Goal: Transaction & Acquisition: Purchase product/service

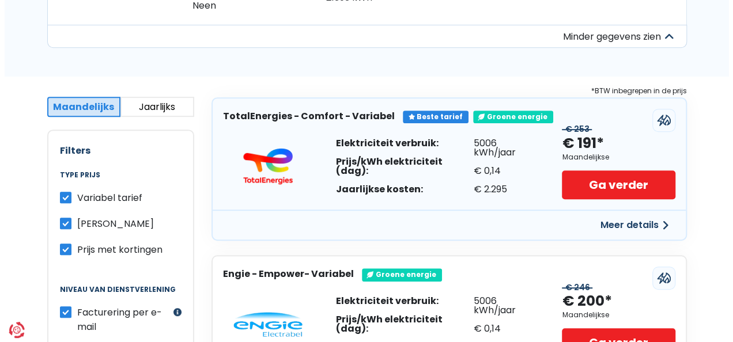
scroll to position [228, 0]
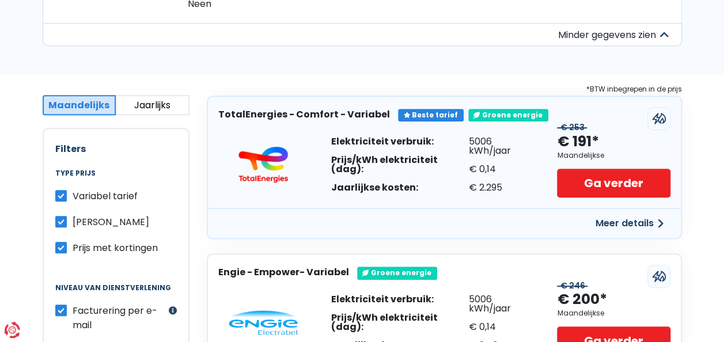
click at [627, 225] on button "Meer details" at bounding box center [630, 223] width 82 height 21
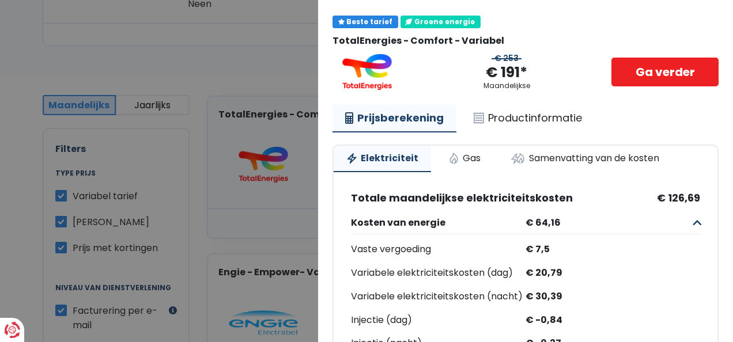
scroll to position [32, 0]
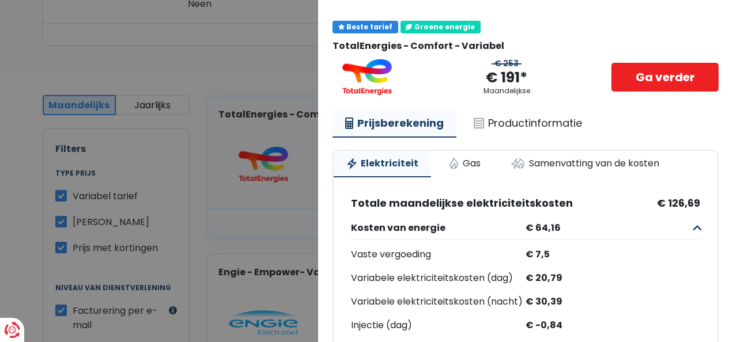
click at [541, 123] on link "Productinformatie" at bounding box center [528, 123] width 134 height 26
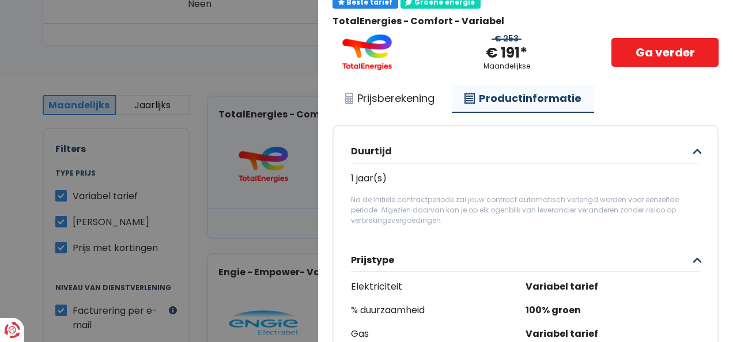
scroll to position [52, 0]
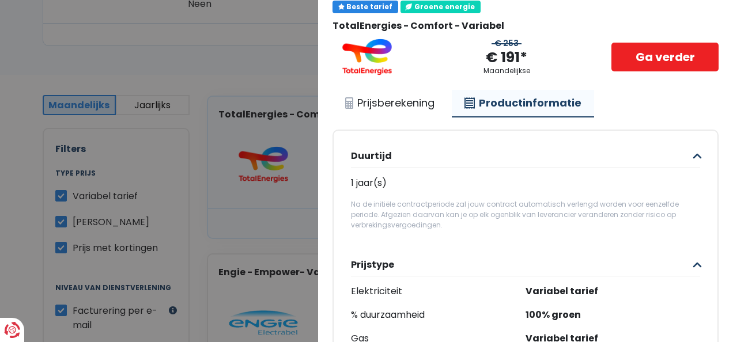
click at [407, 106] on link "Prijsberekening" at bounding box center [389, 103] width 115 height 26
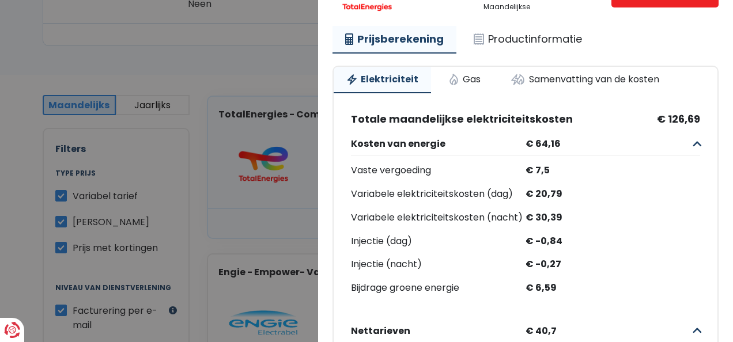
scroll to position [120, 0]
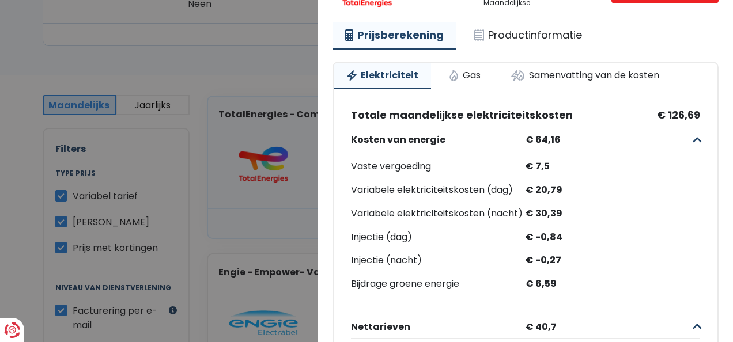
click at [678, 137] on button "Kosten van energie € 64,16" at bounding box center [525, 139] width 349 height 23
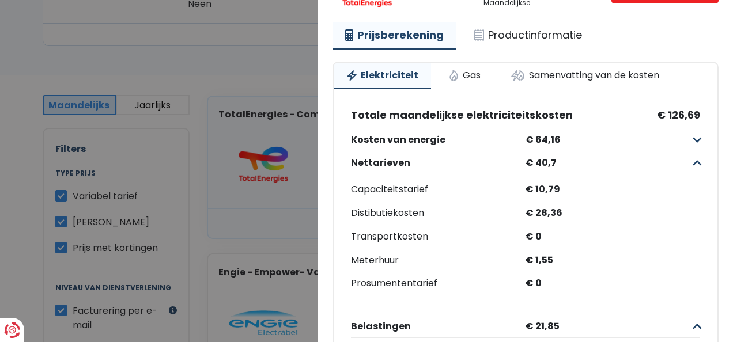
click at [678, 137] on button "Kosten van energie € 64,16" at bounding box center [525, 139] width 349 height 23
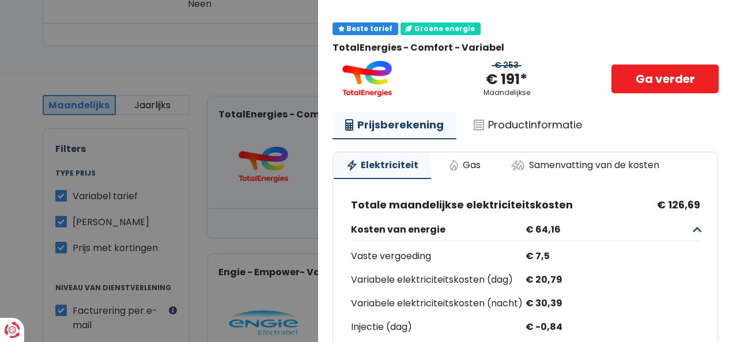
scroll to position [22, 0]
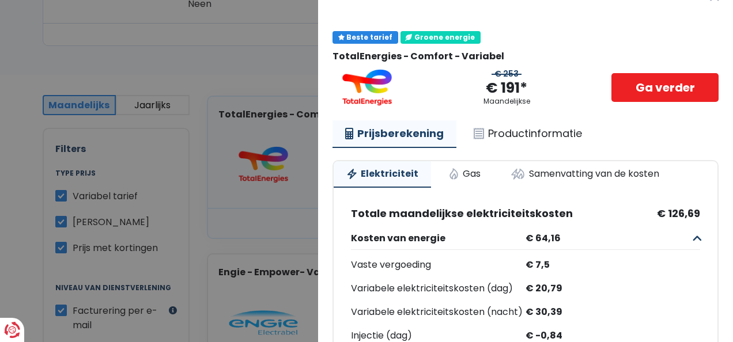
click at [605, 175] on link "Samenvatting van de kosten" at bounding box center [585, 173] width 174 height 25
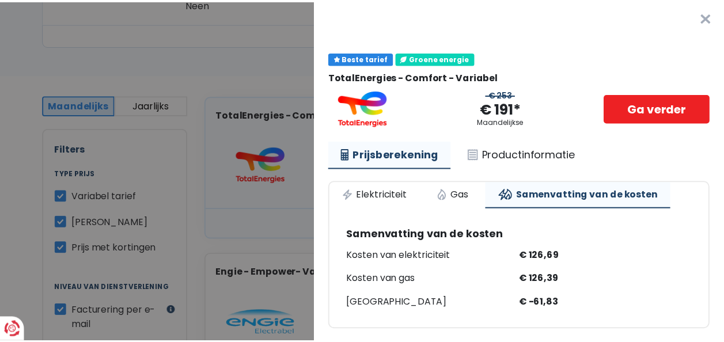
scroll to position [0, 0]
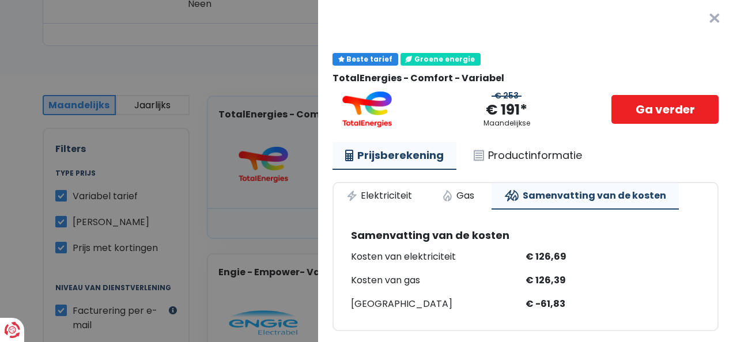
click at [697, 20] on button "×" at bounding box center [714, 18] width 37 height 37
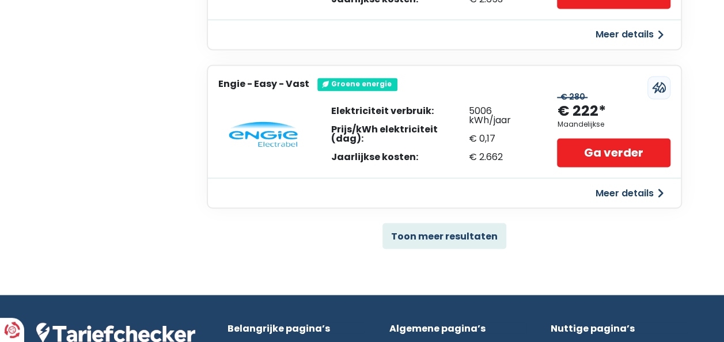
scroll to position [893, 0]
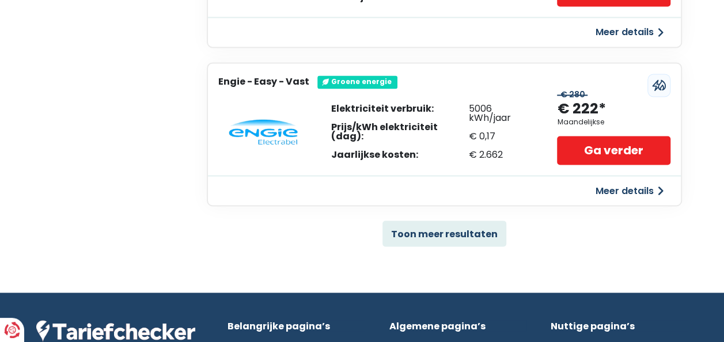
click at [437, 235] on button "Toon meer resultaten" at bounding box center [444, 234] width 124 height 26
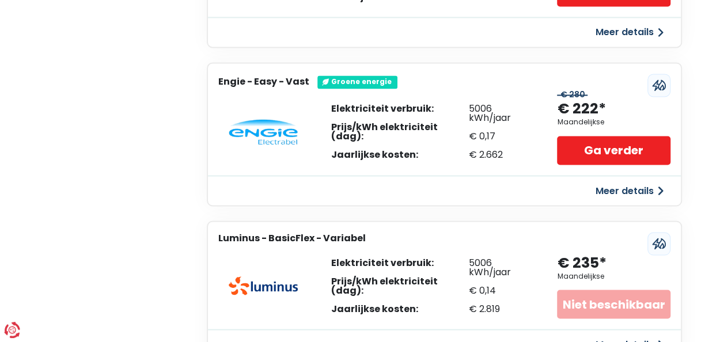
drag, startPoint x: 722, startPoint y: 99, endPoint x: 728, endPoint y: 126, distance: 27.1
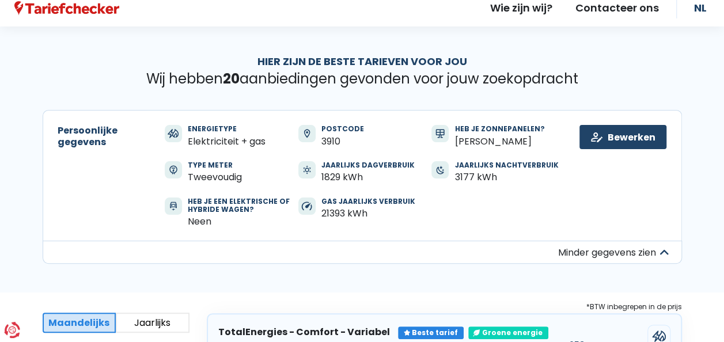
scroll to position [0, 0]
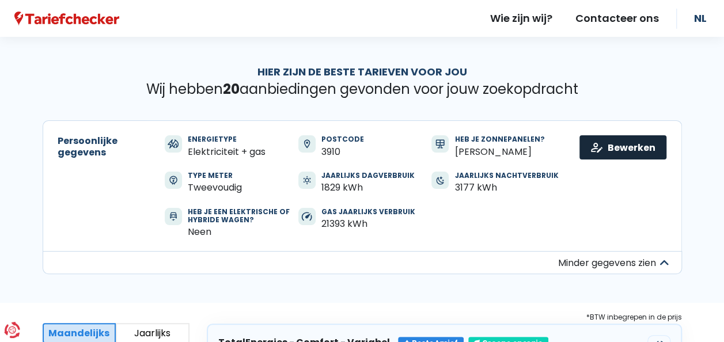
click at [604, 151] on link "Bewerken" at bounding box center [622, 147] width 87 height 24
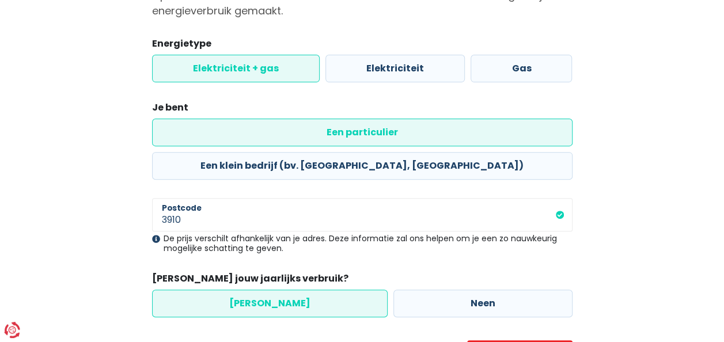
scroll to position [165, 0]
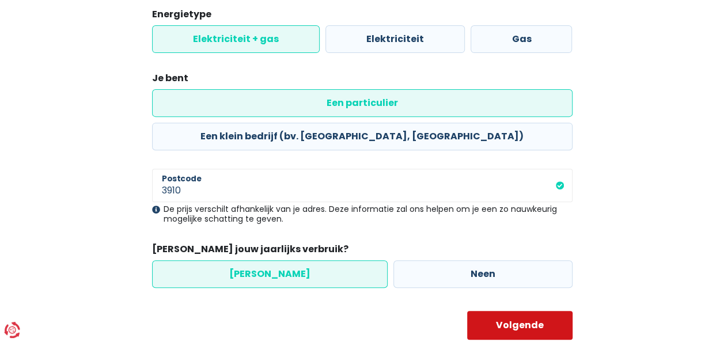
click at [499, 311] on button "Volgende" at bounding box center [519, 325] width 105 height 29
select select "day_night_bi_hourly"
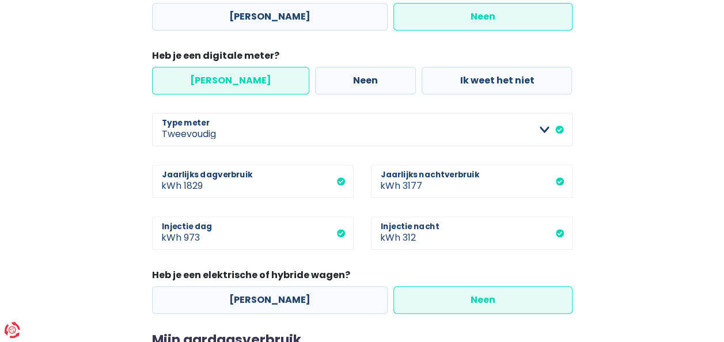
scroll to position [362, 0]
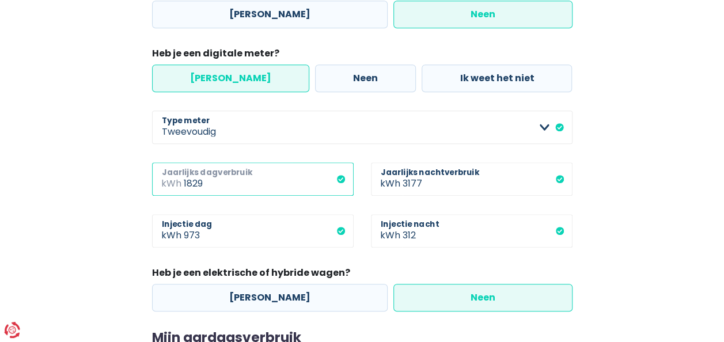
click at [216, 183] on input "1829" at bounding box center [269, 178] width 170 height 33
type input "1800"
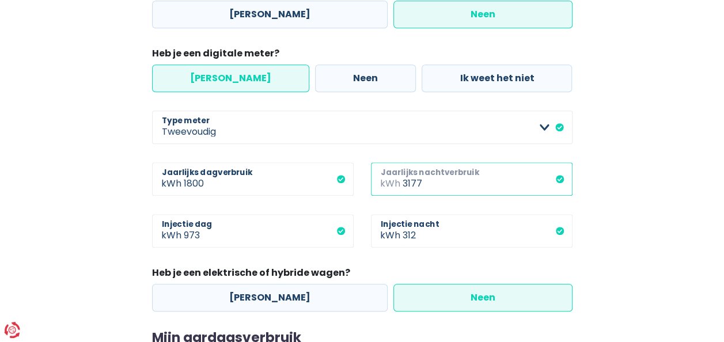
click at [425, 189] on input "3177" at bounding box center [488, 178] width 170 height 33
type input "3100"
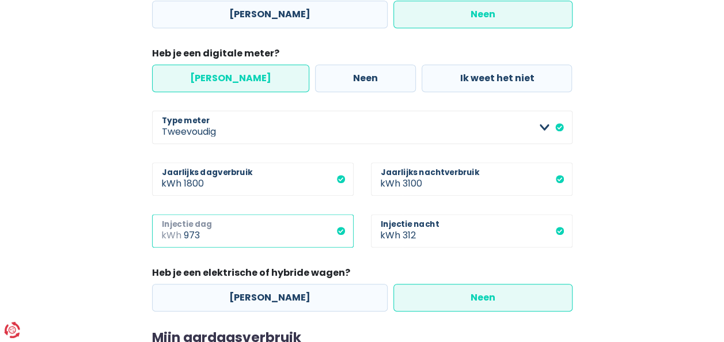
click at [203, 234] on input "973" at bounding box center [269, 230] width 170 height 33
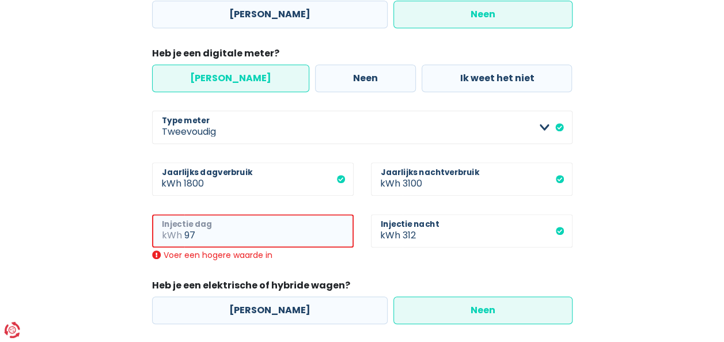
type input "9"
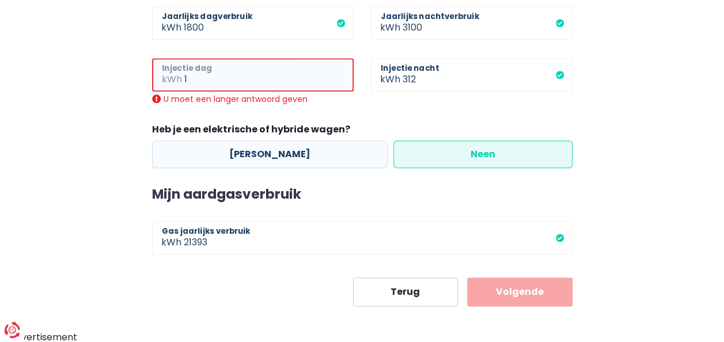
click at [197, 84] on input "1" at bounding box center [268, 74] width 169 height 33
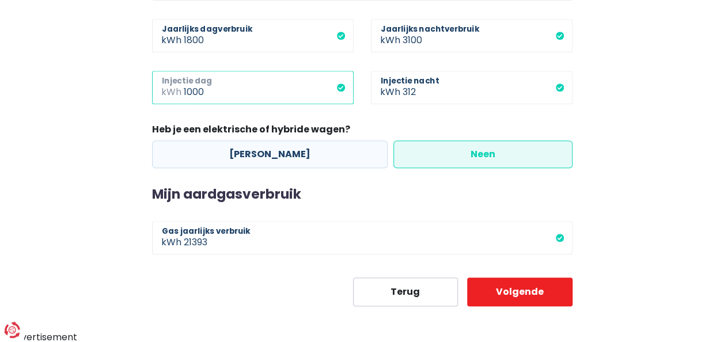
type input "1000"
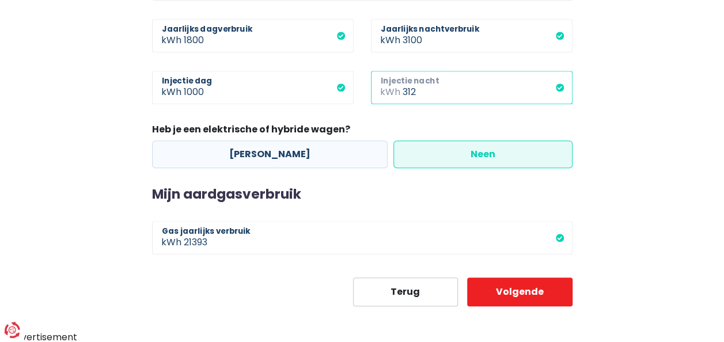
click at [422, 90] on input "312" at bounding box center [488, 87] width 170 height 33
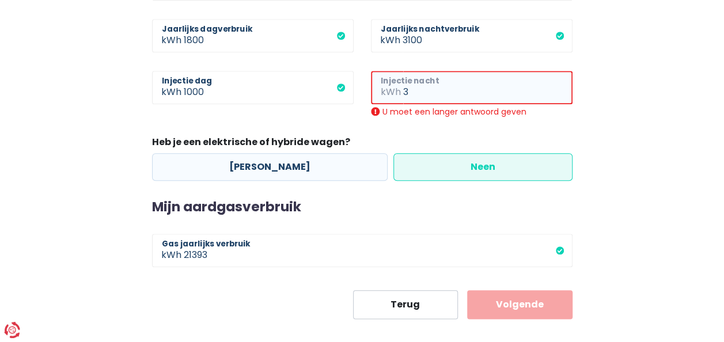
type input "361"
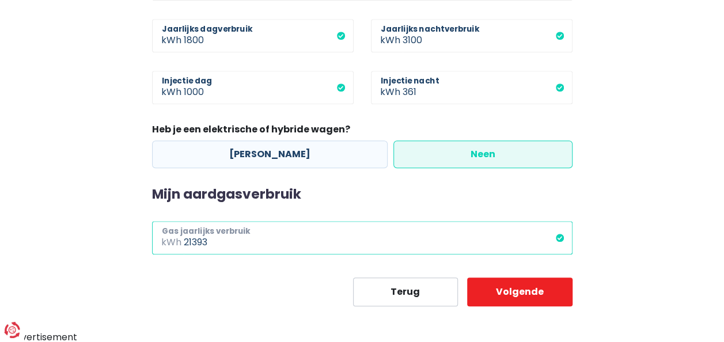
click at [215, 247] on input "21393" at bounding box center [378, 237] width 389 height 33
type input "21000"
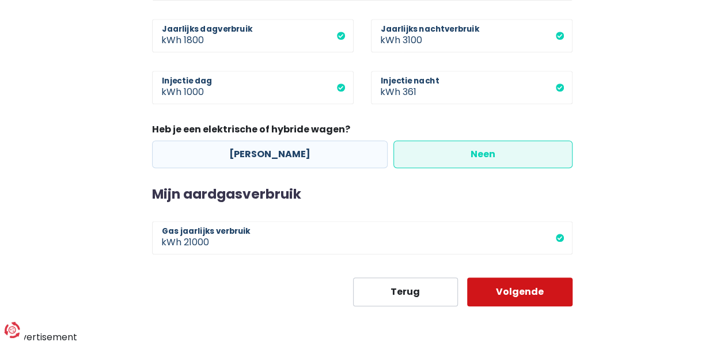
click at [541, 291] on button "Volgende" at bounding box center [519, 292] width 105 height 29
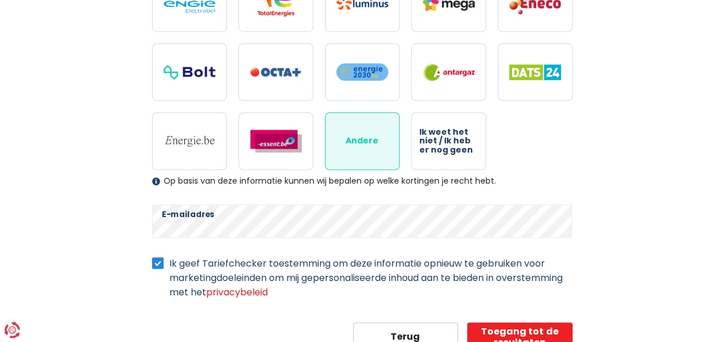
scroll to position [445, 0]
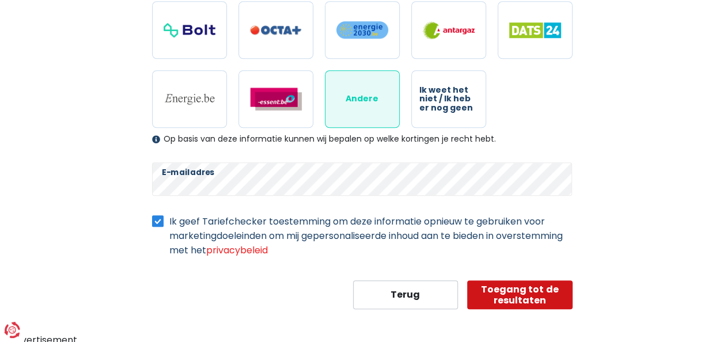
click at [529, 296] on button "Toegang tot de resultaten" at bounding box center [519, 294] width 105 height 29
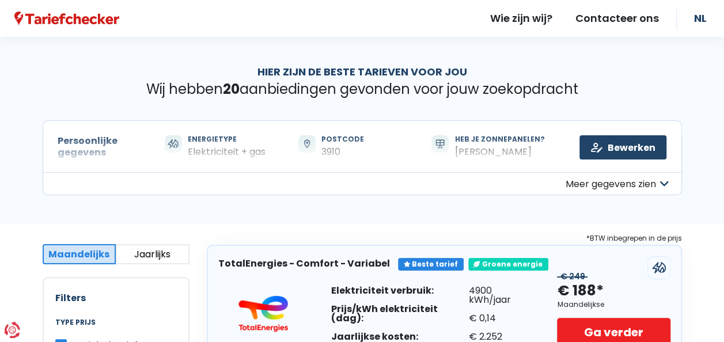
click at [662, 187] on button "Meer gegevens zien" at bounding box center [362, 183] width 639 height 23
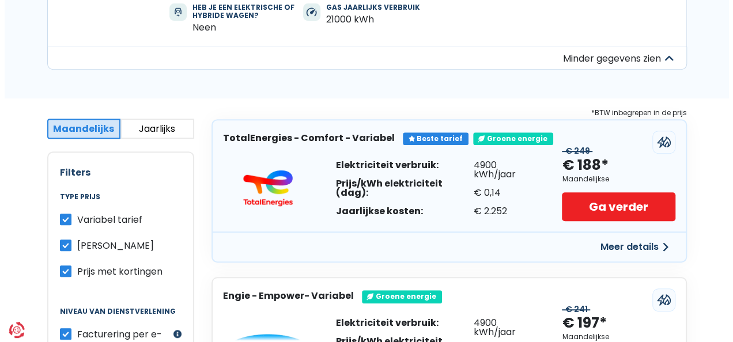
scroll to position [214, 0]
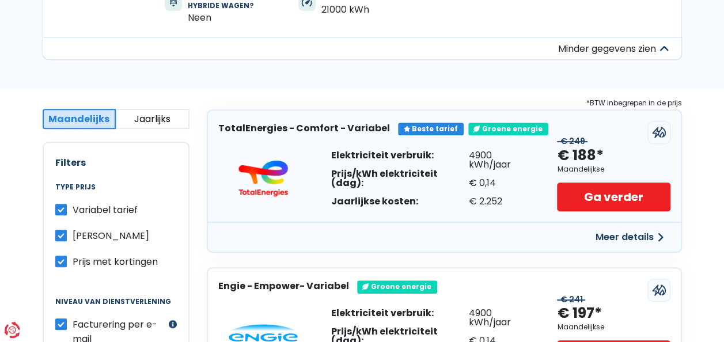
click at [656, 235] on button "Meer details" at bounding box center [630, 237] width 82 height 21
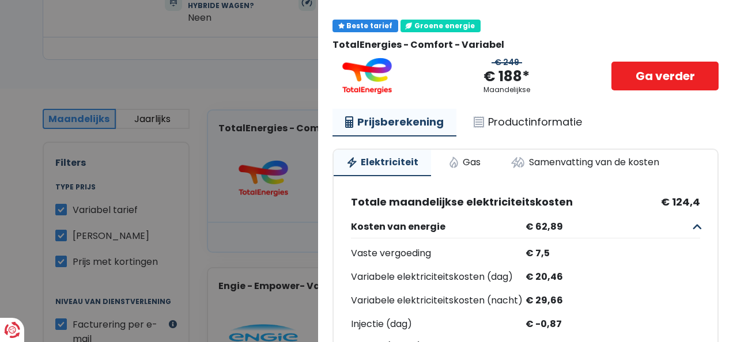
scroll to position [0, 0]
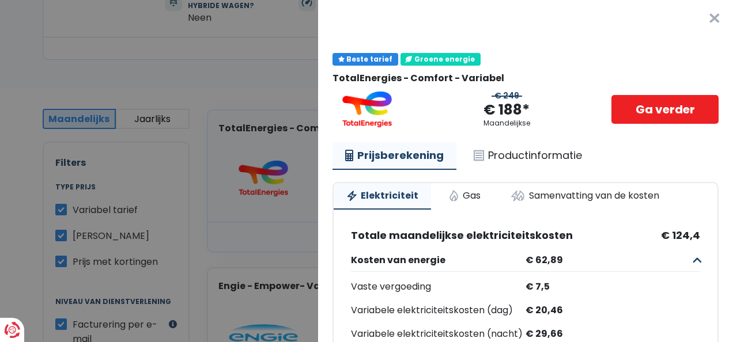
click at [464, 198] on link "Gas" at bounding box center [464, 195] width 58 height 25
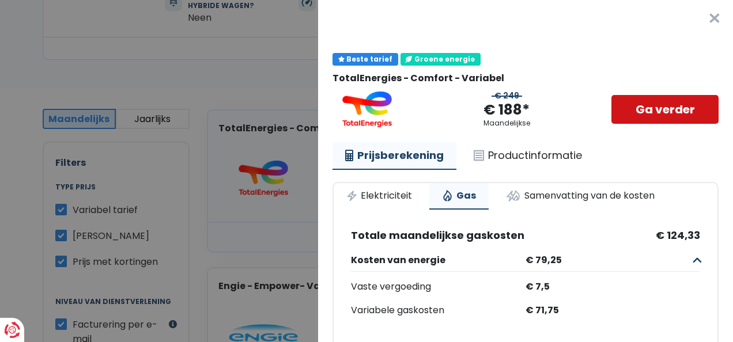
click at [639, 113] on link "Ga verder" at bounding box center [664, 109] width 107 height 29
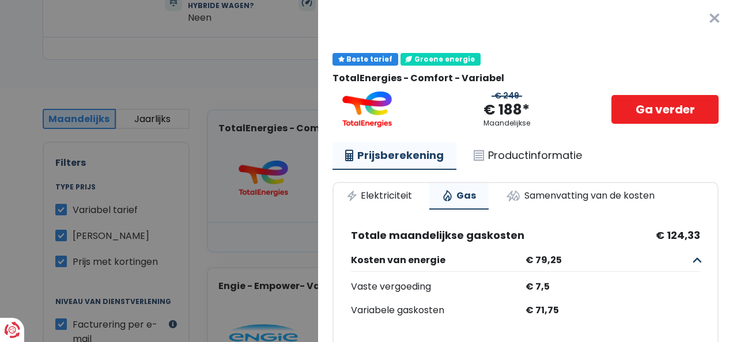
click at [698, 16] on button "×" at bounding box center [714, 18] width 37 height 37
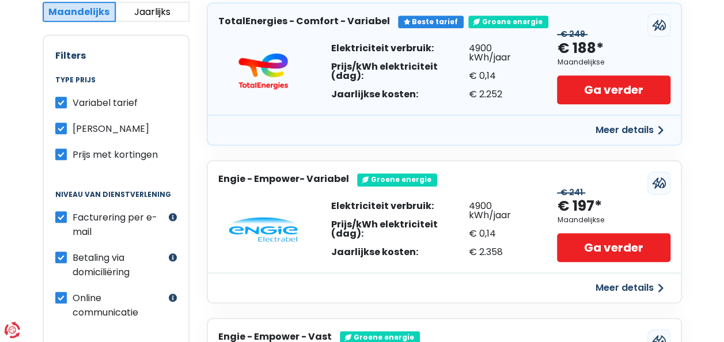
scroll to position [362, 0]
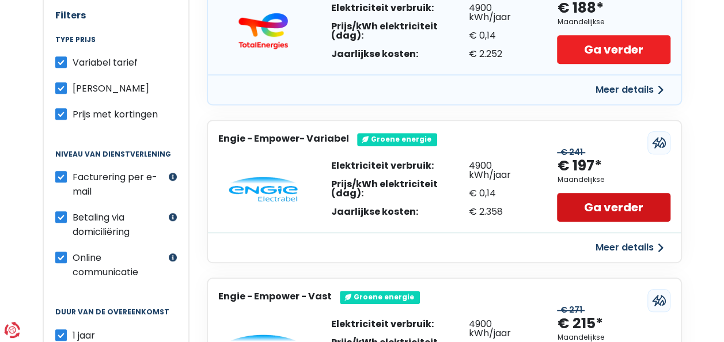
click at [594, 208] on link "Ga verder" at bounding box center [613, 207] width 113 height 29
click at [602, 205] on link "Ga verder" at bounding box center [613, 207] width 113 height 29
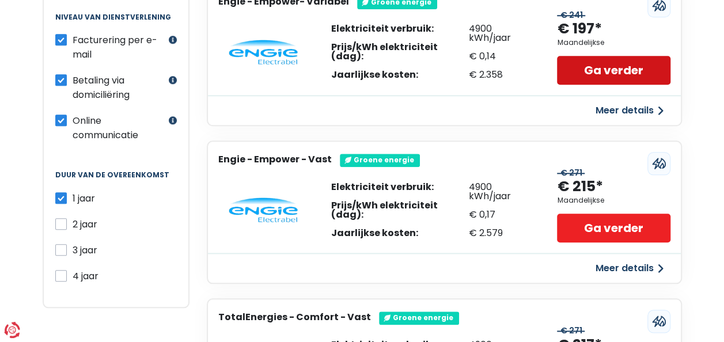
scroll to position [500, 0]
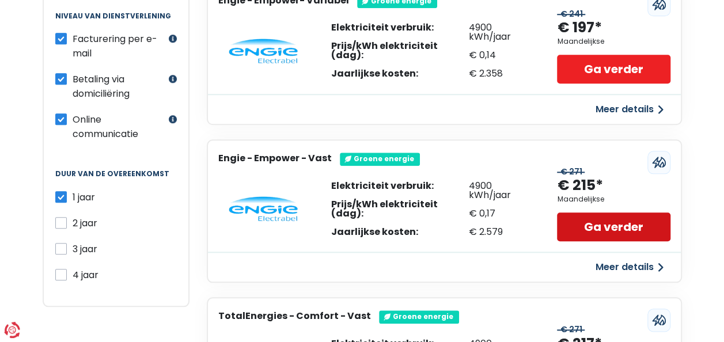
click at [608, 225] on link "Ga verder" at bounding box center [613, 227] width 113 height 29
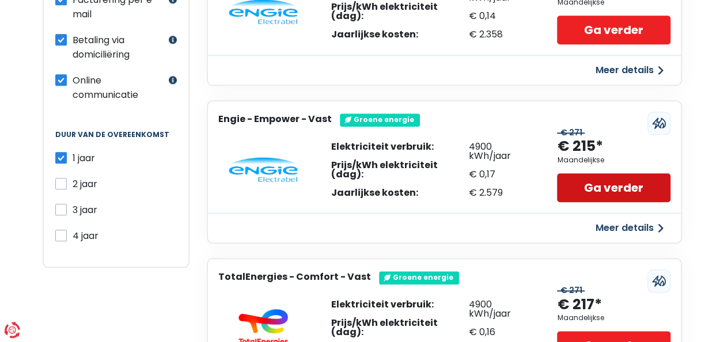
scroll to position [543, 0]
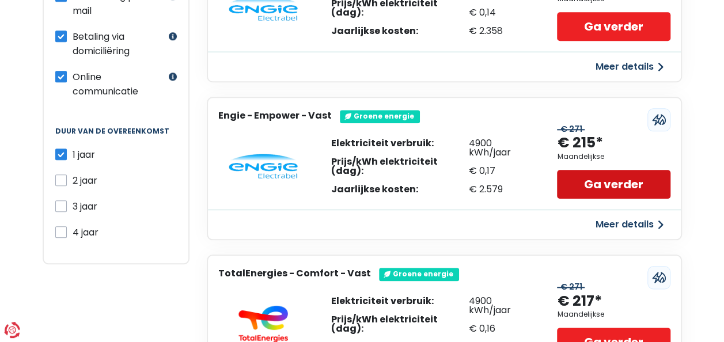
click at [612, 181] on link "Ga verder" at bounding box center [613, 184] width 113 height 29
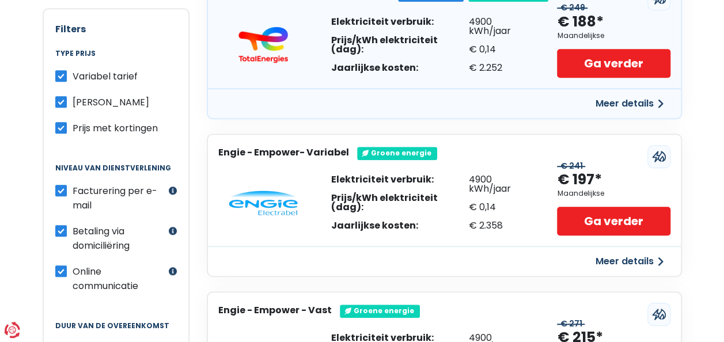
scroll to position [343, 0]
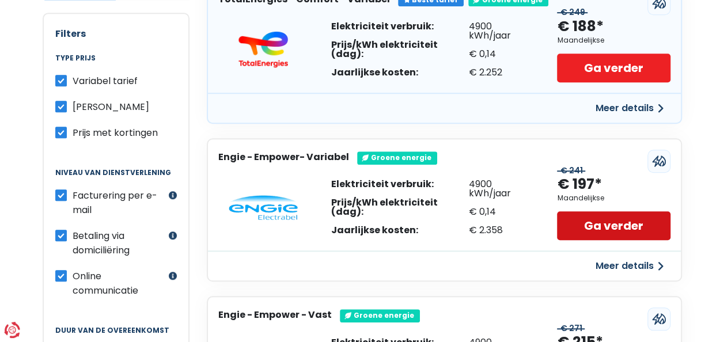
click at [604, 221] on link "Ga verder" at bounding box center [613, 225] width 113 height 29
